Goal: Task Accomplishment & Management: Manage account settings

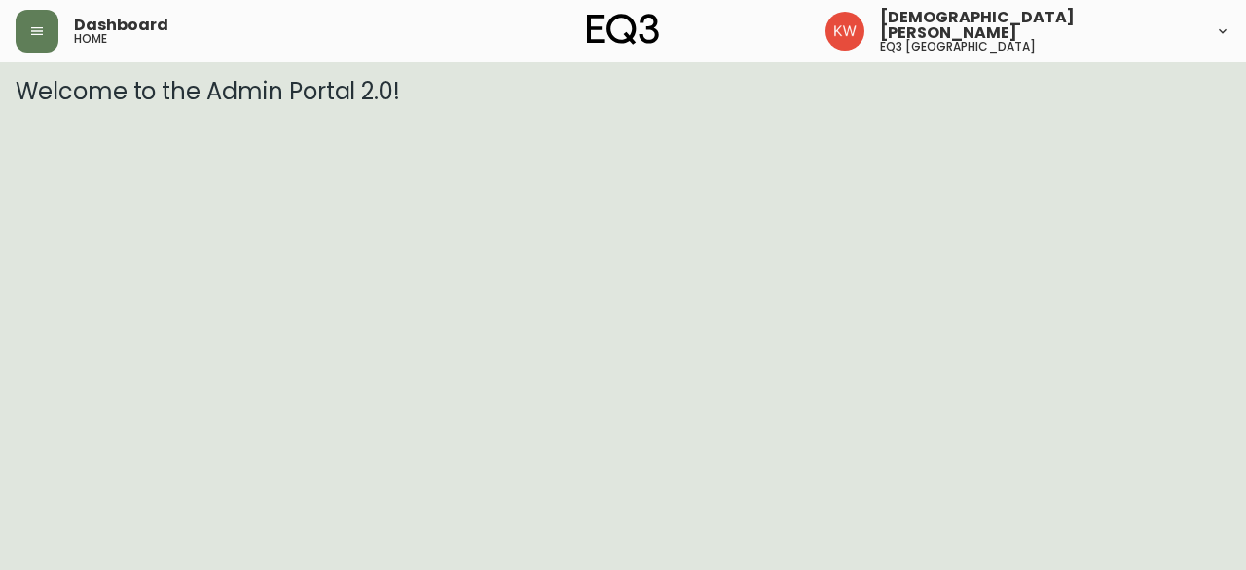
click at [58, 22] on div "Dashboard home" at bounding box center [218, 31] width 405 height 43
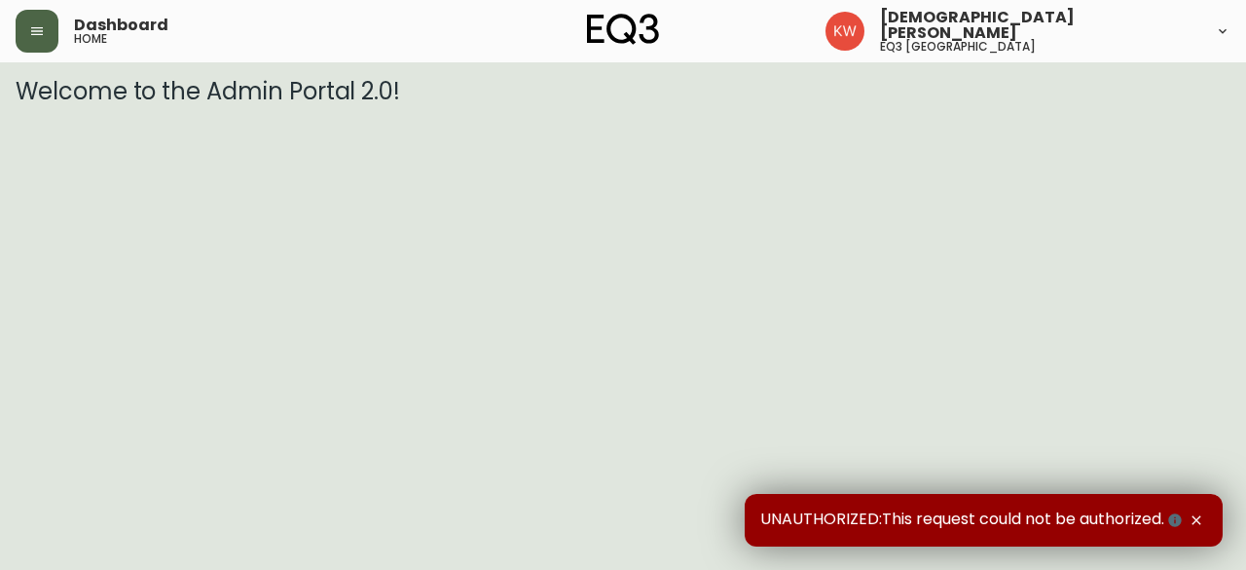
click at [33, 30] on icon "button" at bounding box center [37, 31] width 12 height 8
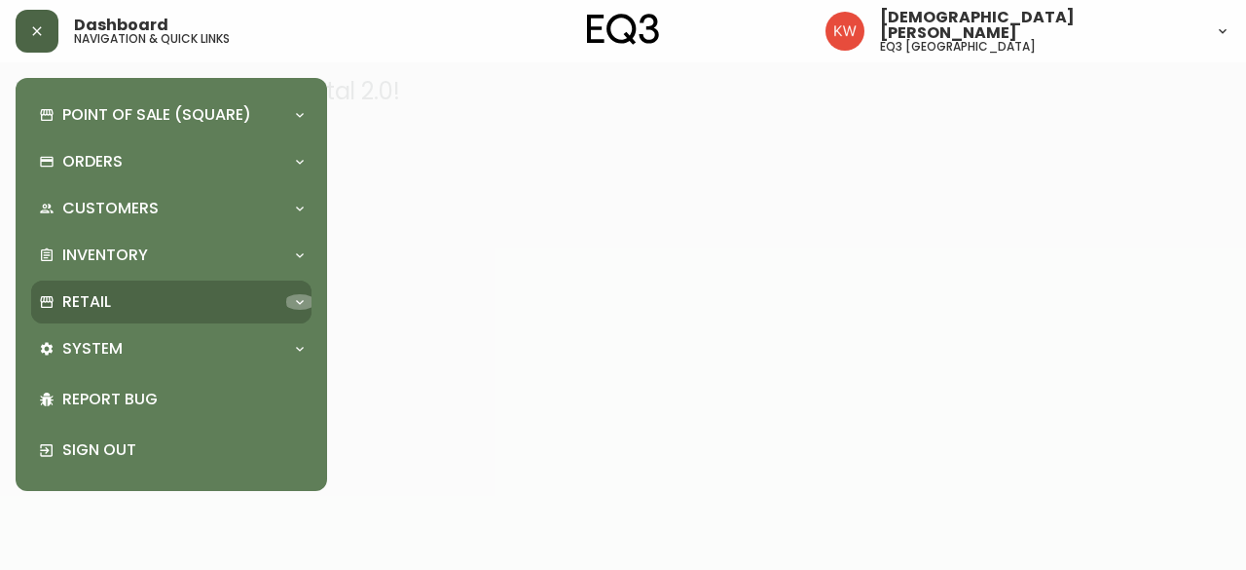
click at [298, 295] on icon at bounding box center [300, 302] width 16 height 16
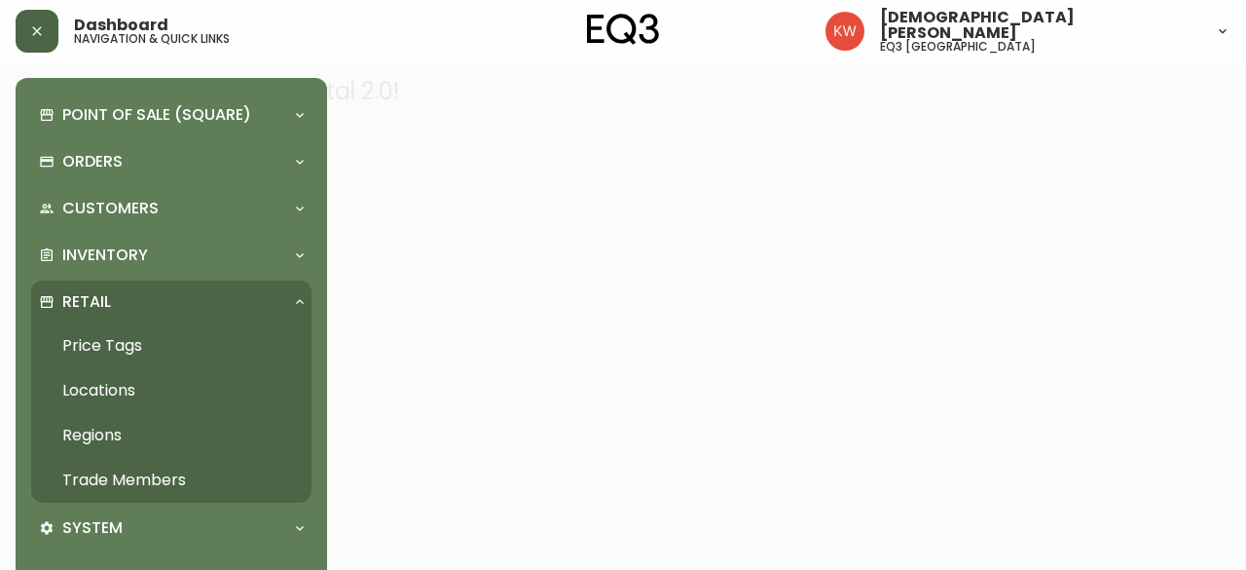
click at [183, 466] on link "Trade Members" at bounding box center [171, 480] width 280 height 45
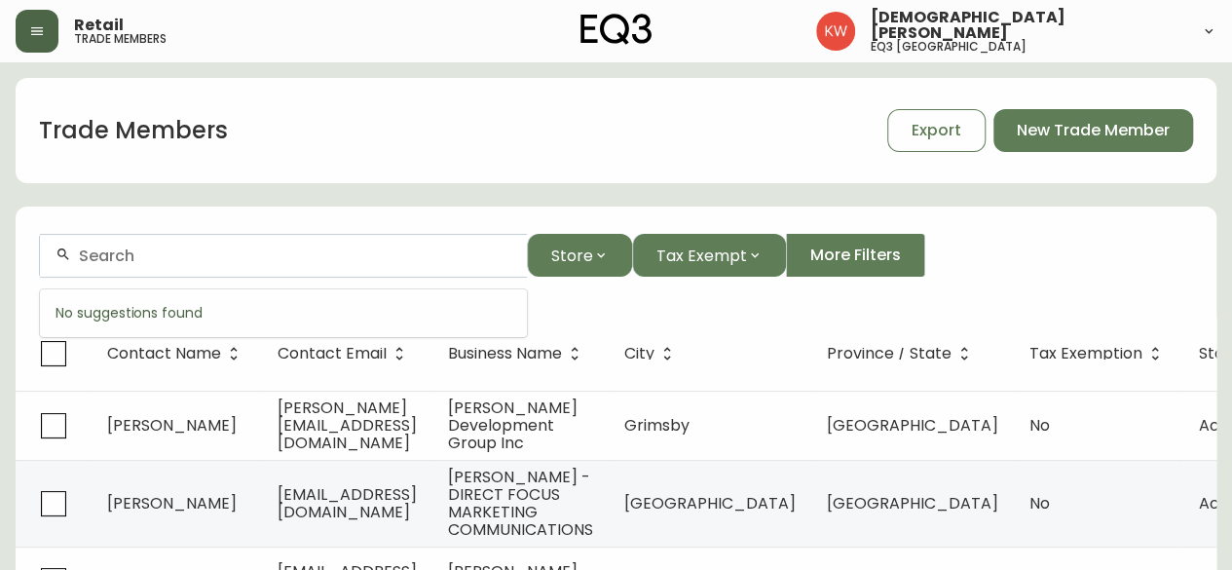
click at [431, 258] on input "text" at bounding box center [295, 255] width 432 height 19
paste input "[EMAIL_ADDRESS][PERSON_NAME][DOMAIN_NAME]"
drag, startPoint x: 409, startPoint y: 274, endPoint x: 60, endPoint y: 278, distance: 348.6
click at [60, 278] on form "[EMAIL_ADDRESS][PERSON_NAME][DOMAIN_NAME] Store Tax Exempt More Filters" at bounding box center [616, 263] width 1201 height 106
drag, startPoint x: 159, startPoint y: 268, endPoint x: 43, endPoint y: 268, distance: 115.9
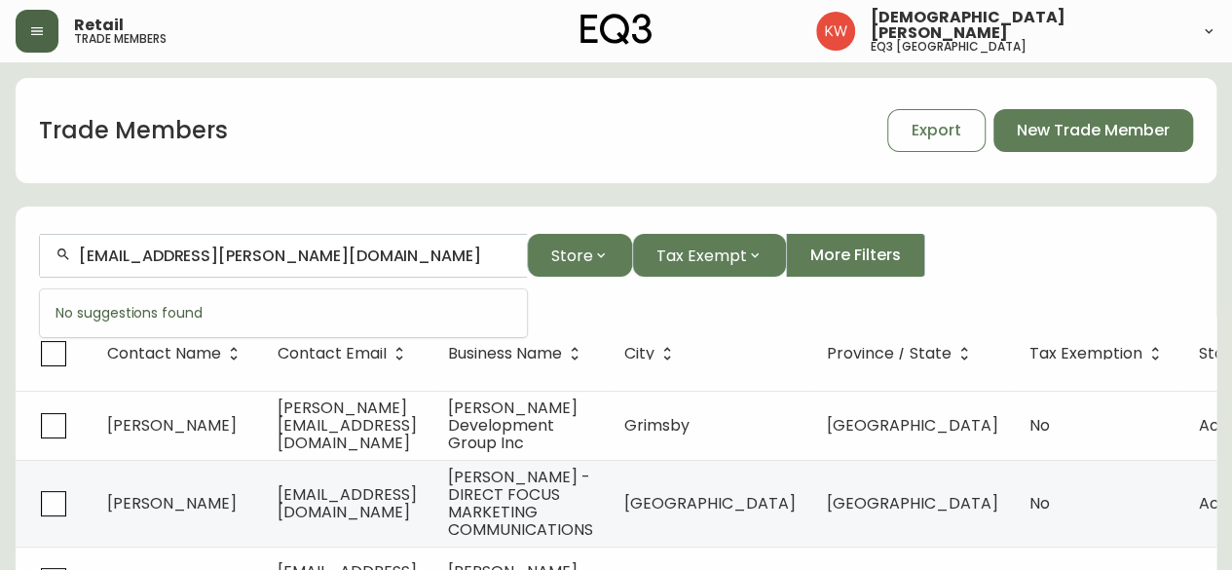
click at [43, 268] on div "[EMAIL_ADDRESS][PERSON_NAME][DOMAIN_NAME]" at bounding box center [283, 256] width 487 height 44
paste input "[EMAIL_ADDRESS][DOMAIN_NAME]"
drag, startPoint x: 402, startPoint y: 254, endPoint x: 0, endPoint y: 258, distance: 402.2
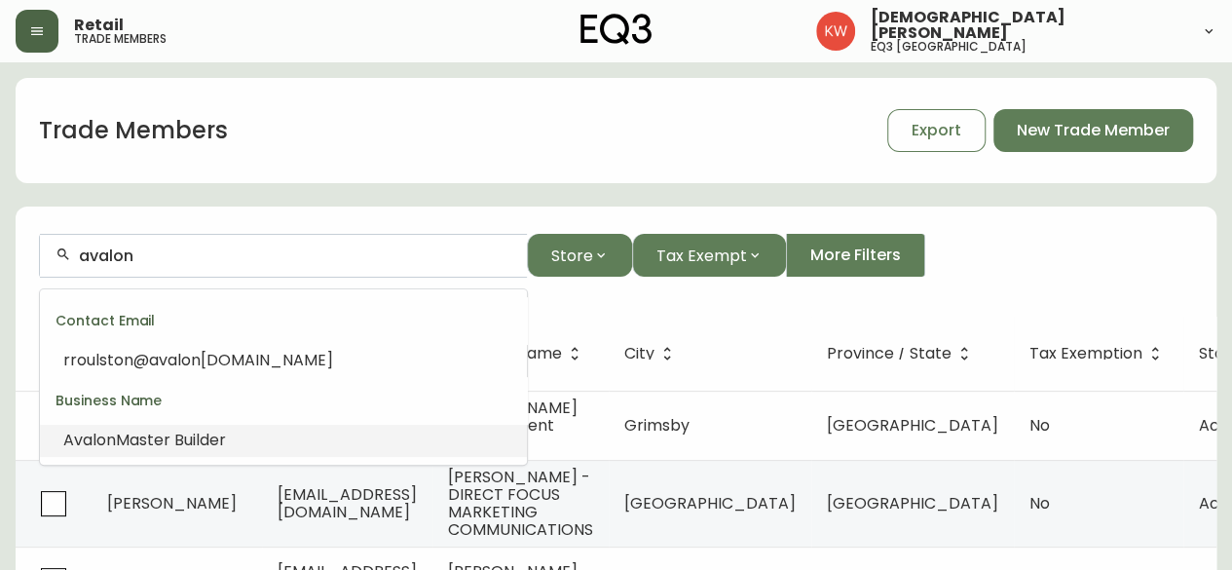
click at [158, 448] on span "Master Builder" at bounding box center [171, 439] width 110 height 22
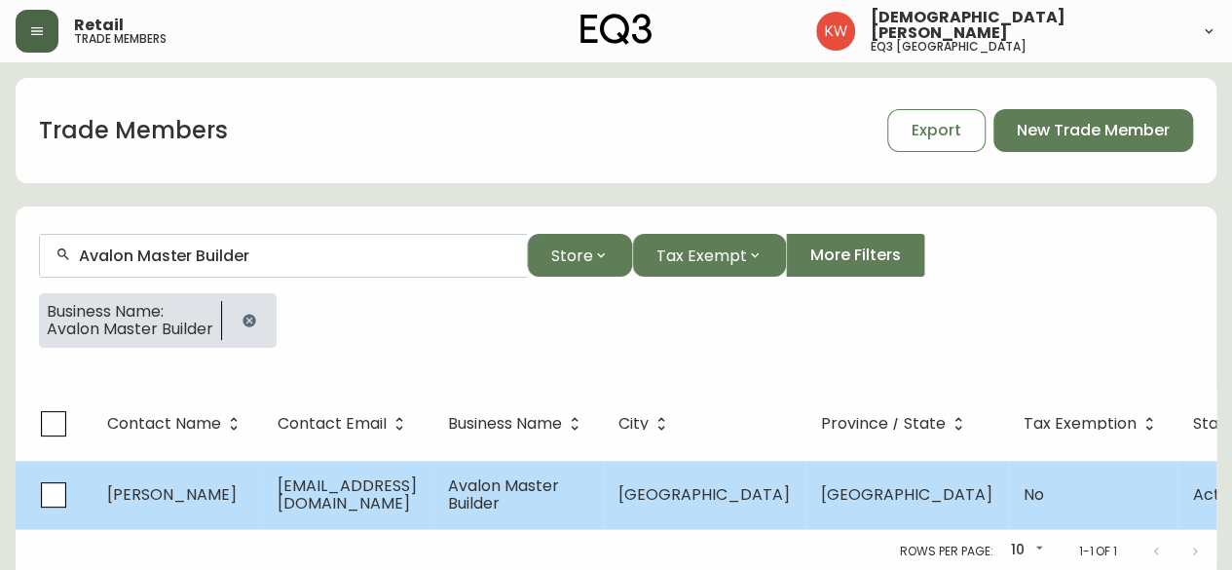
type input "Avalon Master Builder"
click at [185, 494] on span "[PERSON_NAME]" at bounding box center [172, 494] width 130 height 22
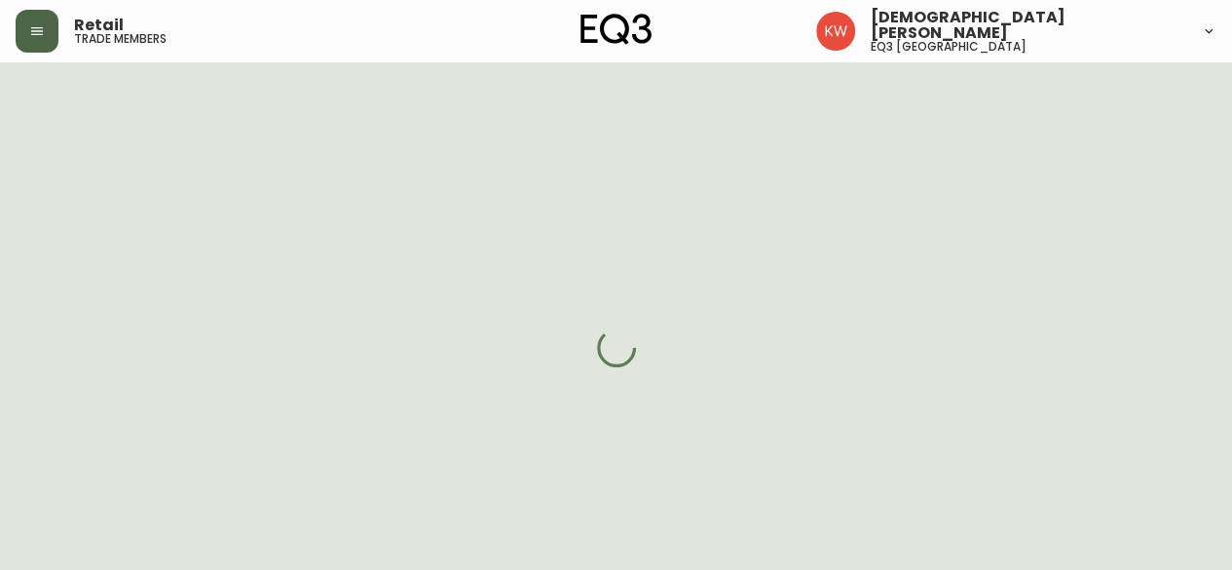
select select "AB"
select select "CA"
select select "CA_EN"
select select "Other"
select select "Home Builder"
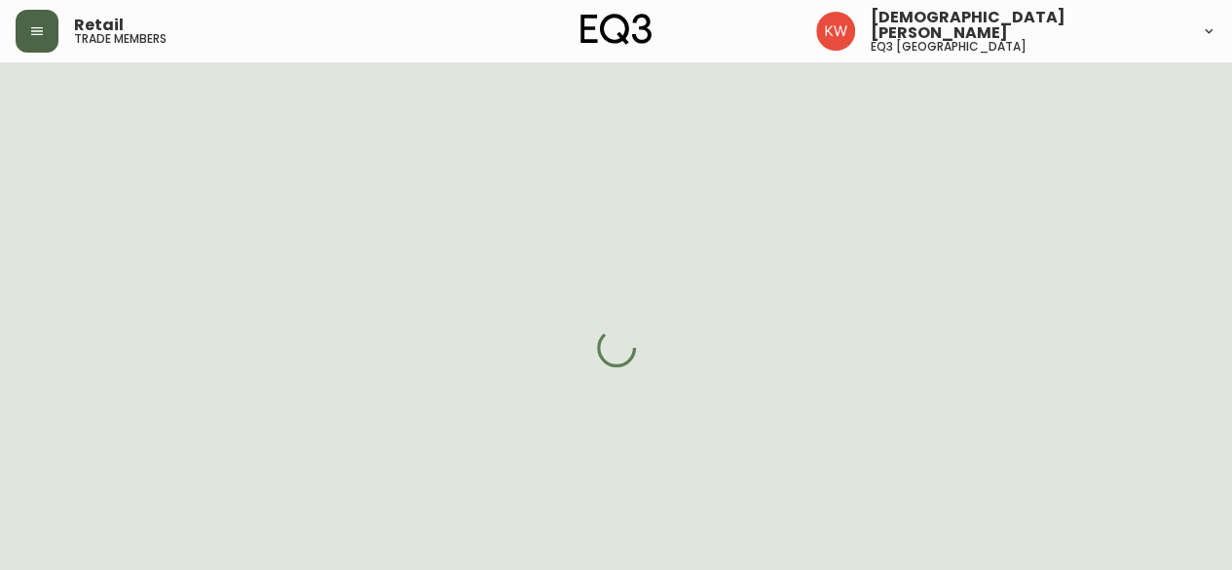
select select "cjw10z96m00006gs08l3o91tv"
select select "false"
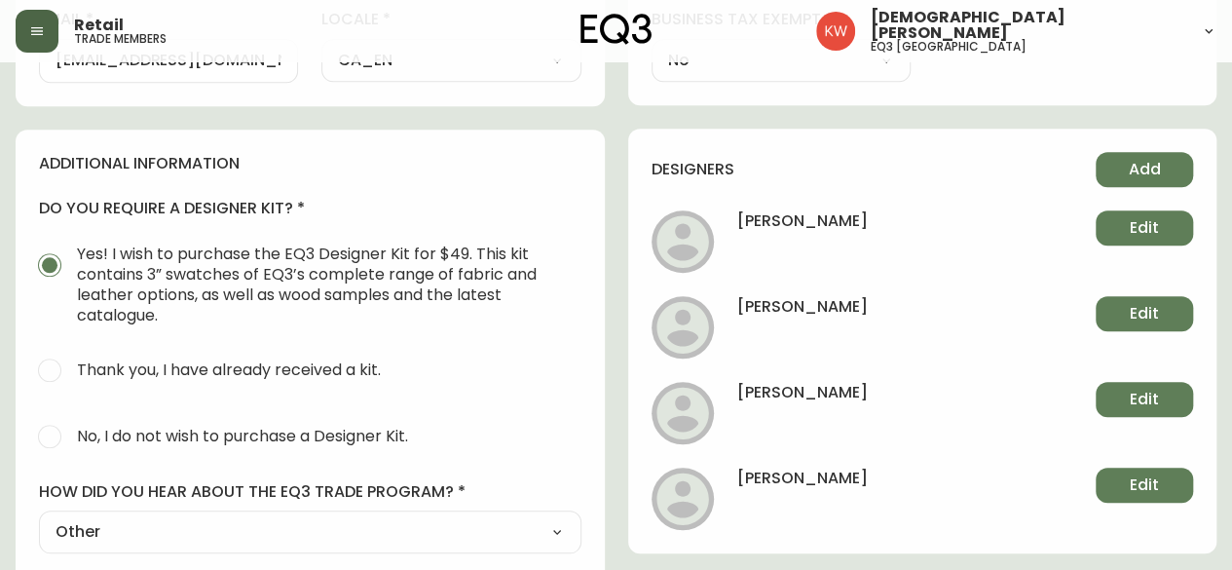
scroll to position [779, 0]
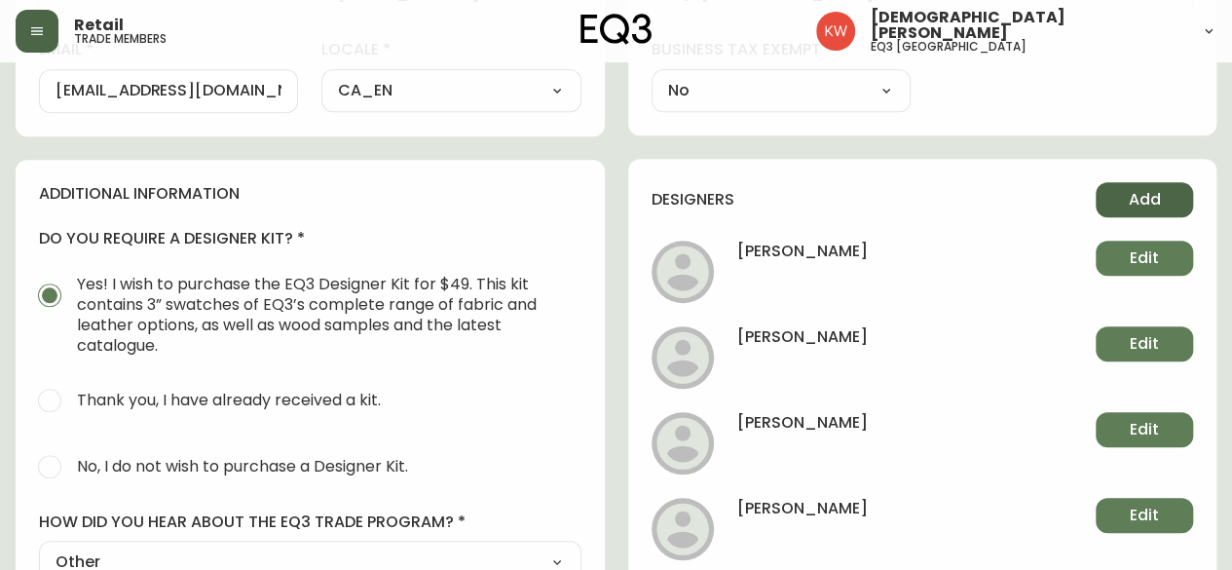
click at [1180, 184] on button "Add" at bounding box center [1143, 199] width 97 height 35
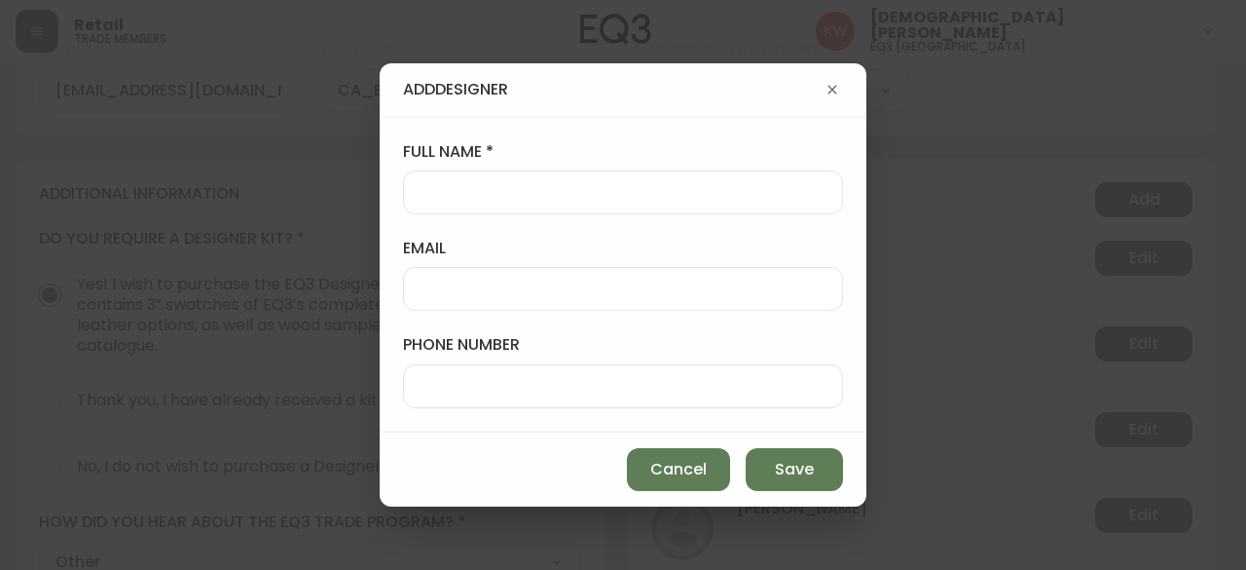
click at [598, 194] on input "full name" at bounding box center [623, 192] width 407 height 19
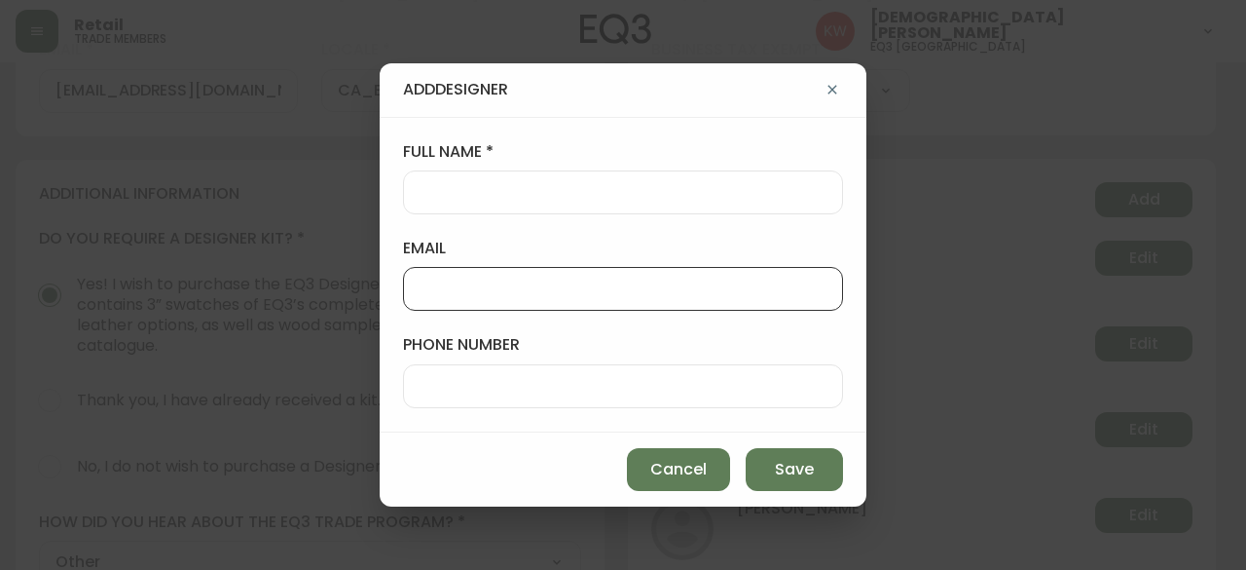
click at [511, 295] on input "email" at bounding box center [623, 288] width 407 height 19
paste input "[EMAIL_ADDRESS][DOMAIN_NAME]"
type input "[EMAIL_ADDRESS][DOMAIN_NAME]"
click at [530, 221] on div "full name email [EMAIL_ADDRESS][DOMAIN_NAME] phone number" at bounding box center [623, 274] width 487 height 315
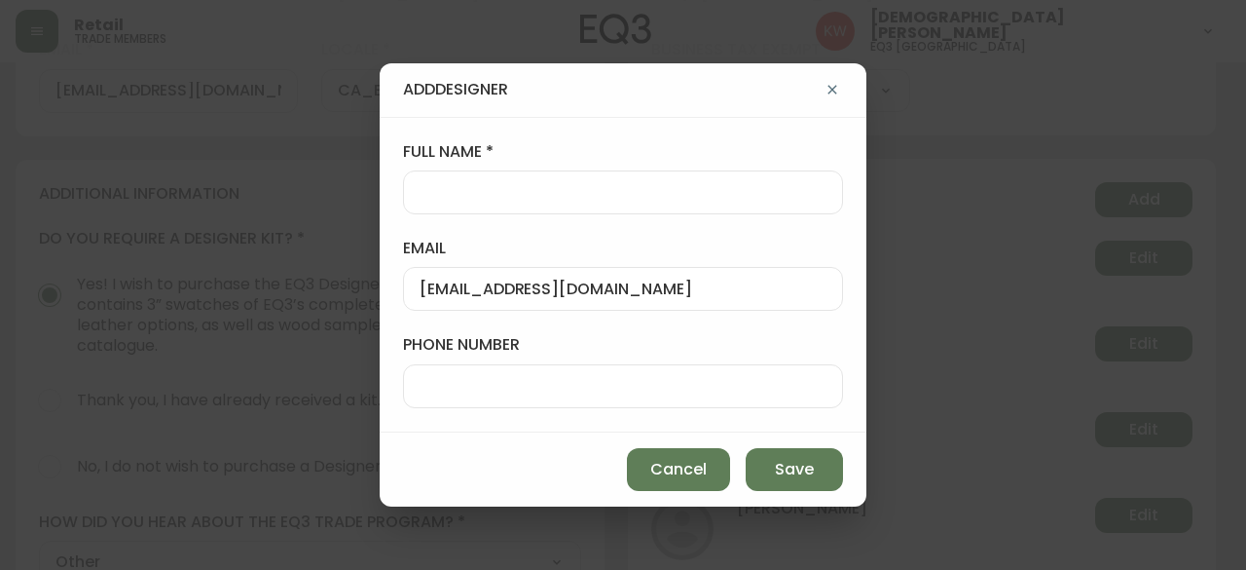
click at [536, 204] on div at bounding box center [623, 192] width 440 height 44
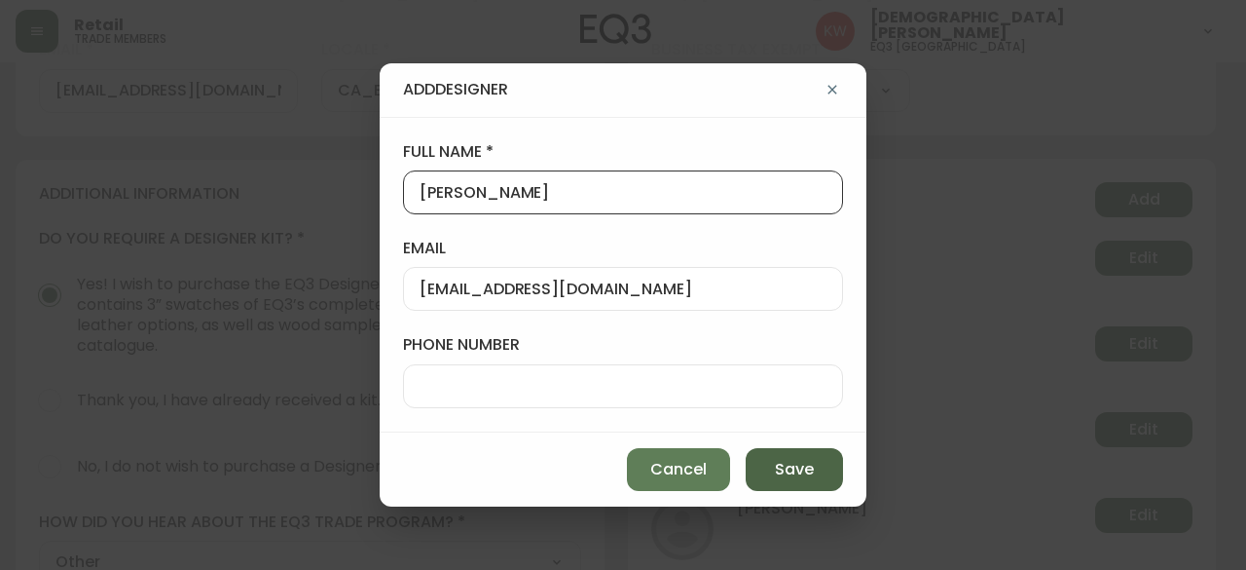
type input "[PERSON_NAME]"
click at [823, 468] on button "Save" at bounding box center [794, 469] width 97 height 43
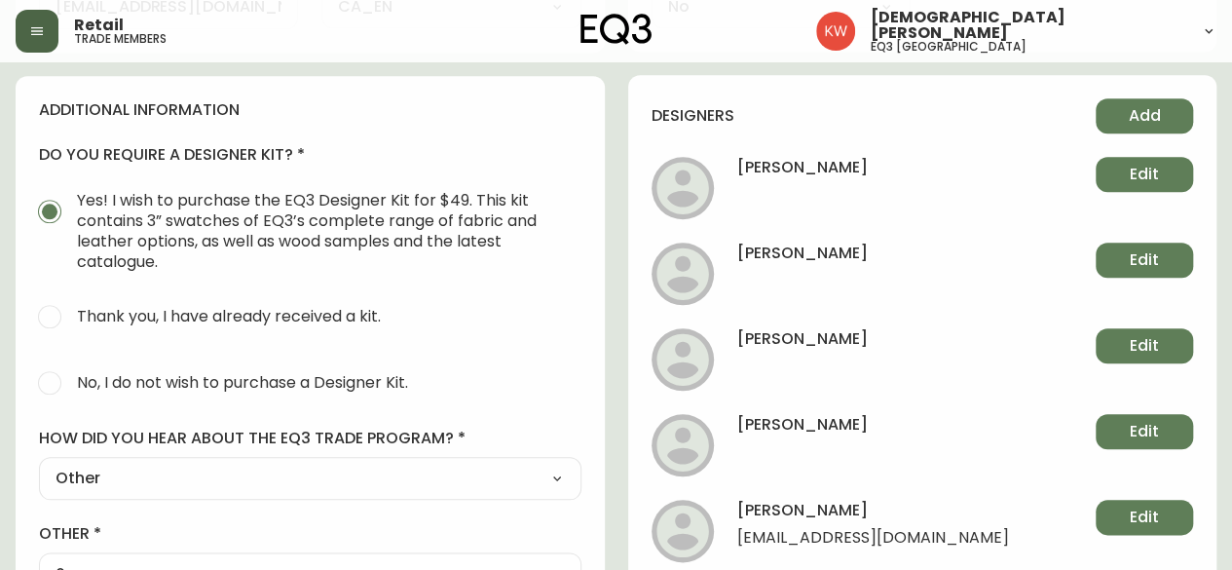
scroll to position [876, 0]
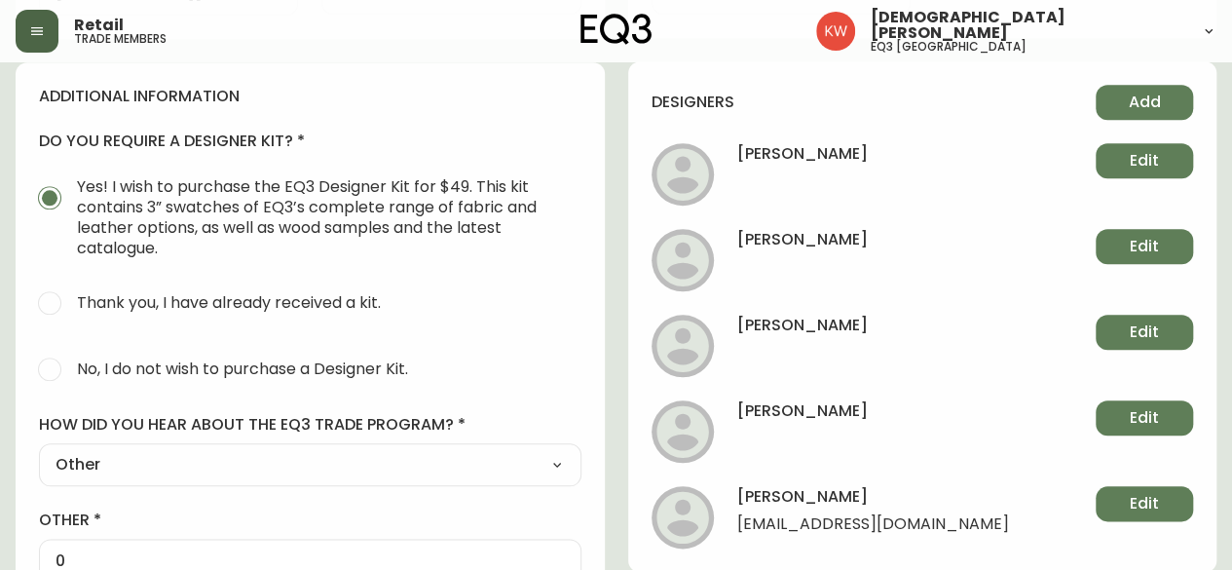
click at [49, 365] on input "No, I do not wish to purchase a Designer Kit." at bounding box center [49, 369] width 43 height 43
radio input "true"
radio input "false"
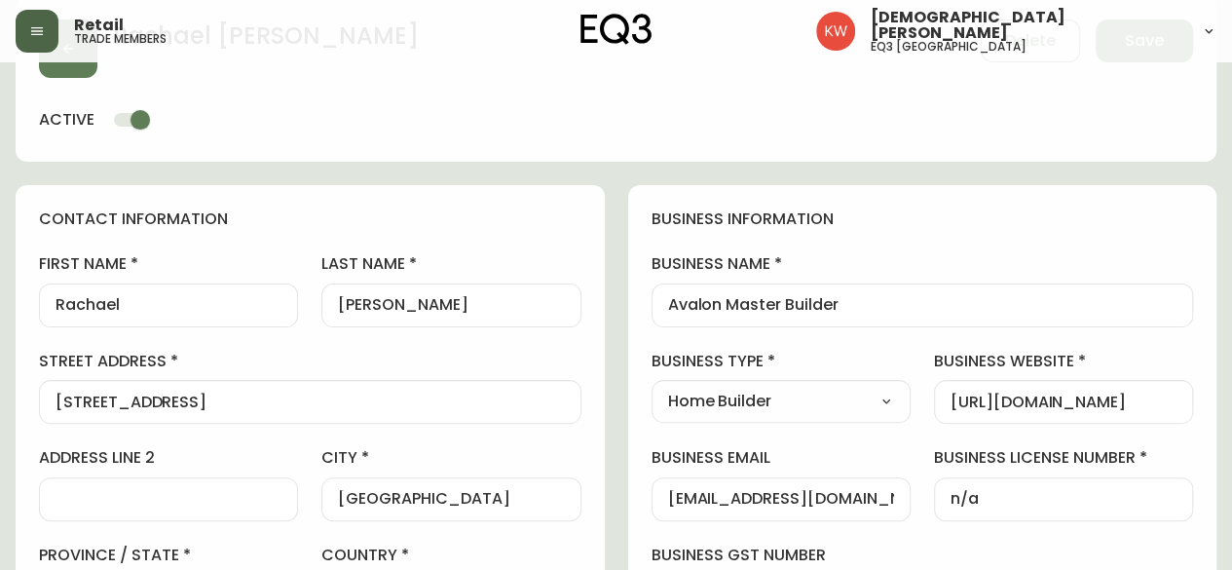
scroll to position [0, 0]
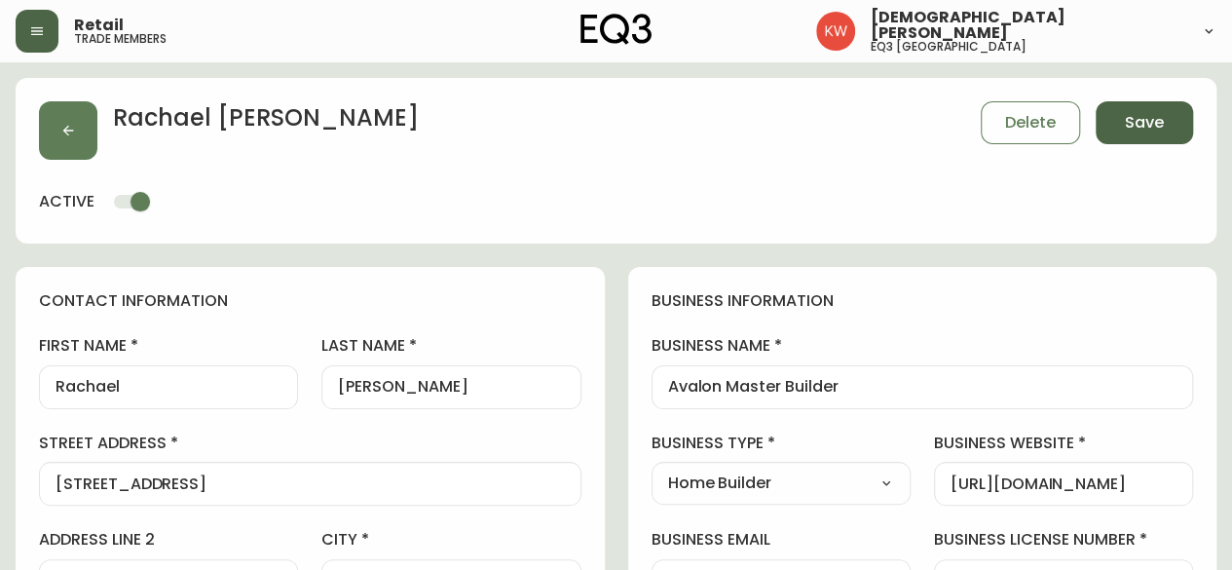
click at [1144, 120] on span "Save" at bounding box center [1144, 122] width 39 height 21
select select
type input "Other"
select select "Other"
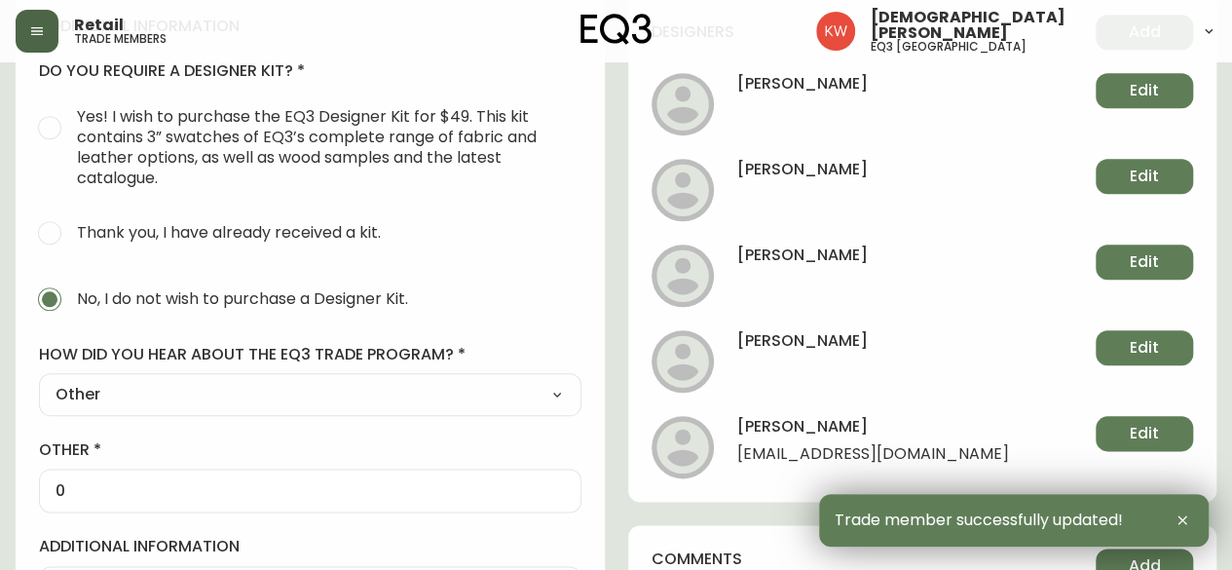
scroll to position [974, 0]
